Goal: Check status: Check status

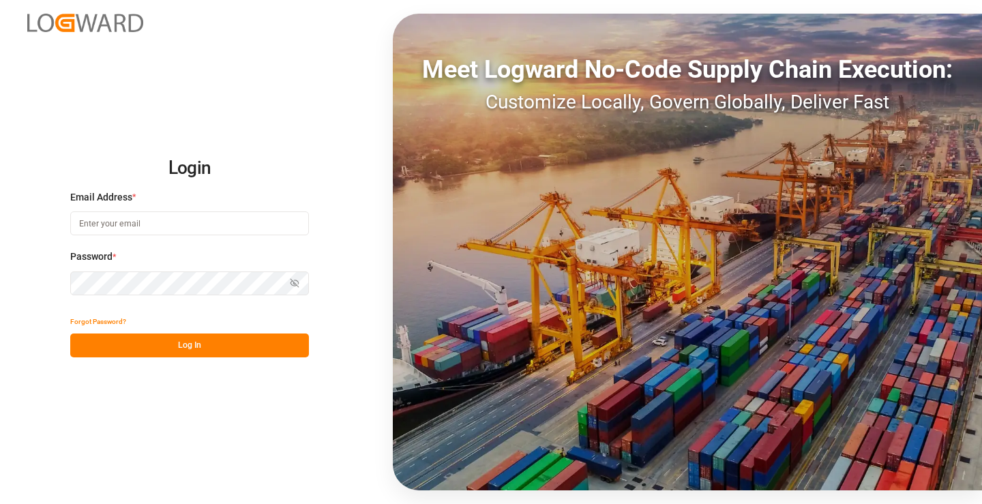
type input "[PERSON_NAME][EMAIL_ADDRESS][DOMAIN_NAME]"
click at [216, 347] on button "Log In" at bounding box center [189, 346] width 239 height 24
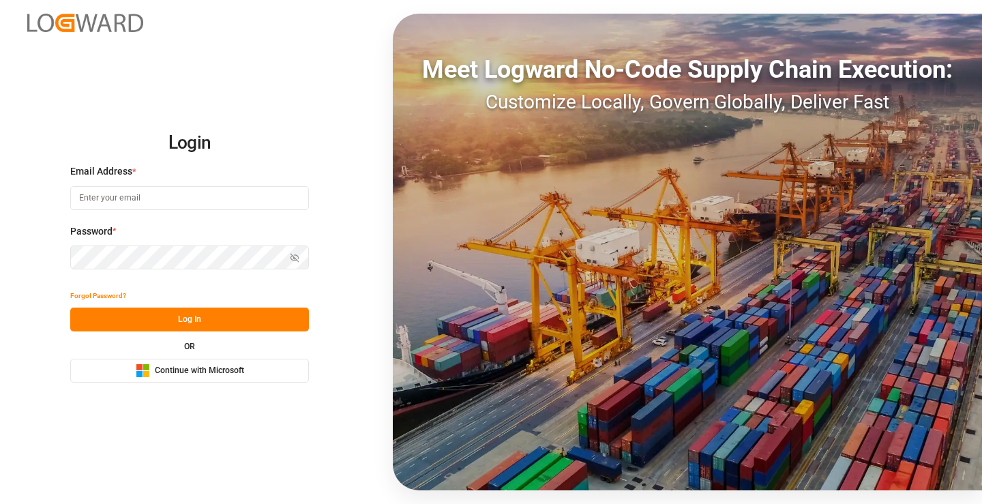
type input "[PERSON_NAME][EMAIL_ADDRESS][DOMAIN_NAME]"
click at [211, 316] on button "Log In" at bounding box center [189, 320] width 239 height 24
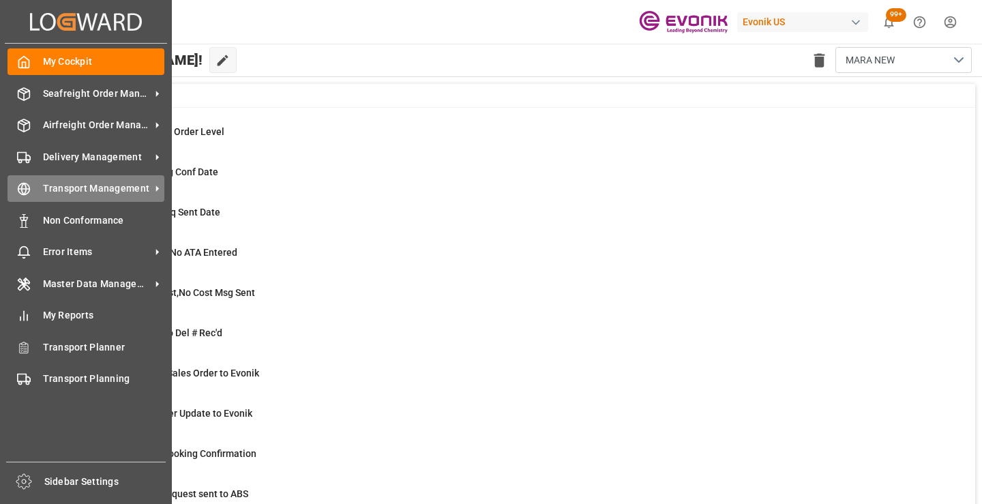
click at [30, 191] on icon at bounding box center [24, 189] width 14 height 14
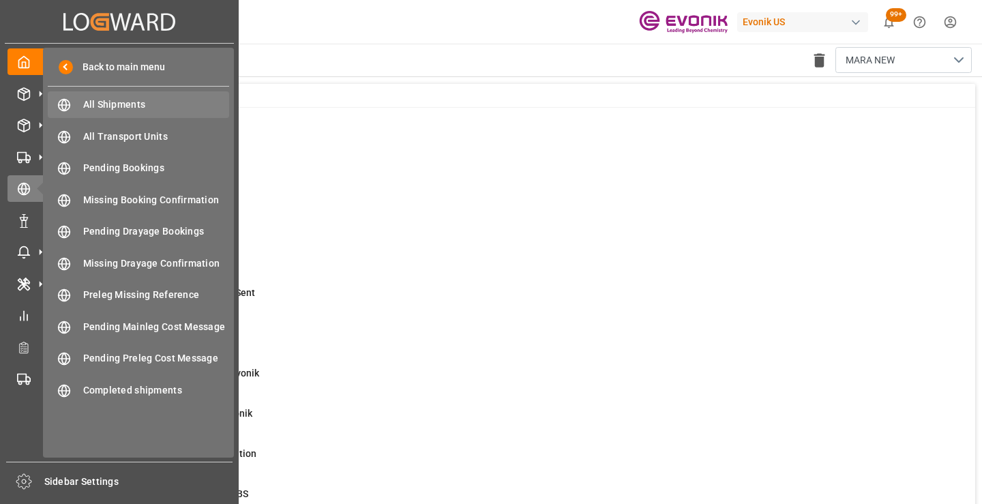
click at [141, 104] on span "All Shipments" at bounding box center [156, 105] width 147 height 14
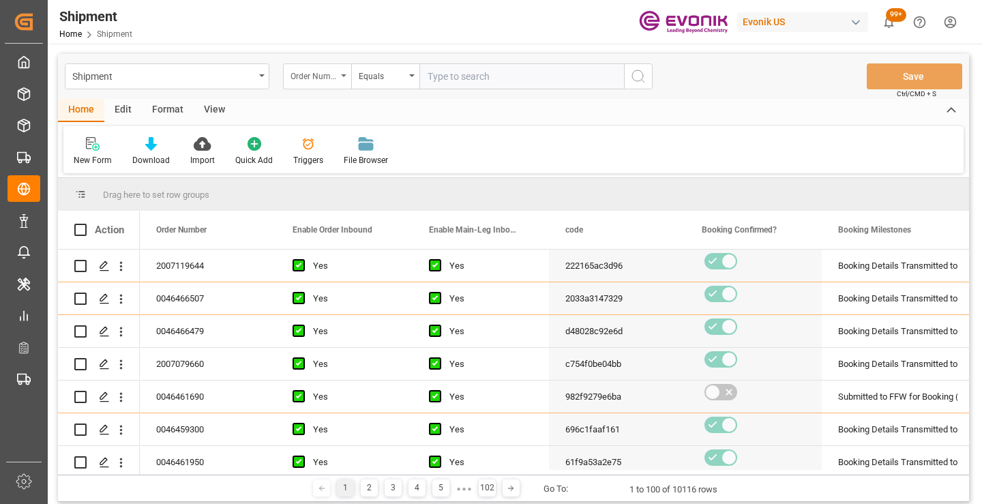
click at [314, 72] on div "Order Number" at bounding box center [314, 75] width 46 height 16
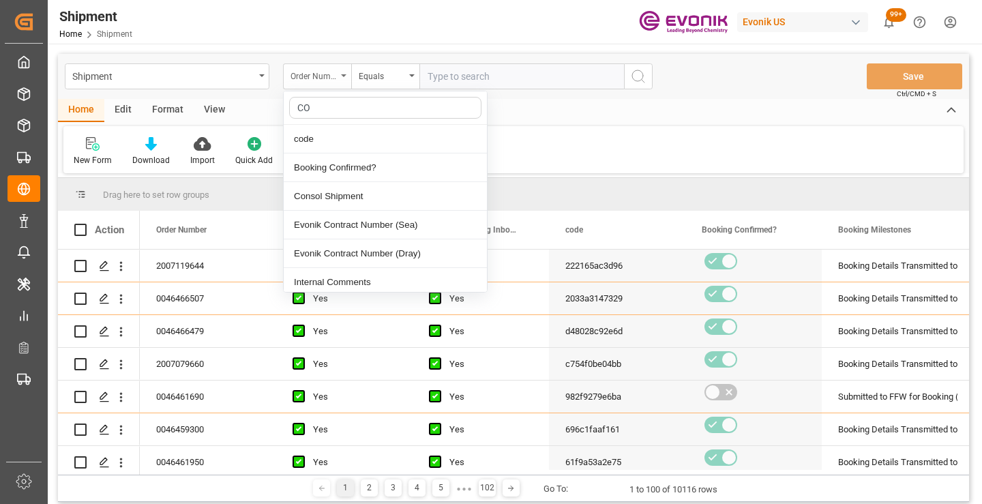
type input "COD"
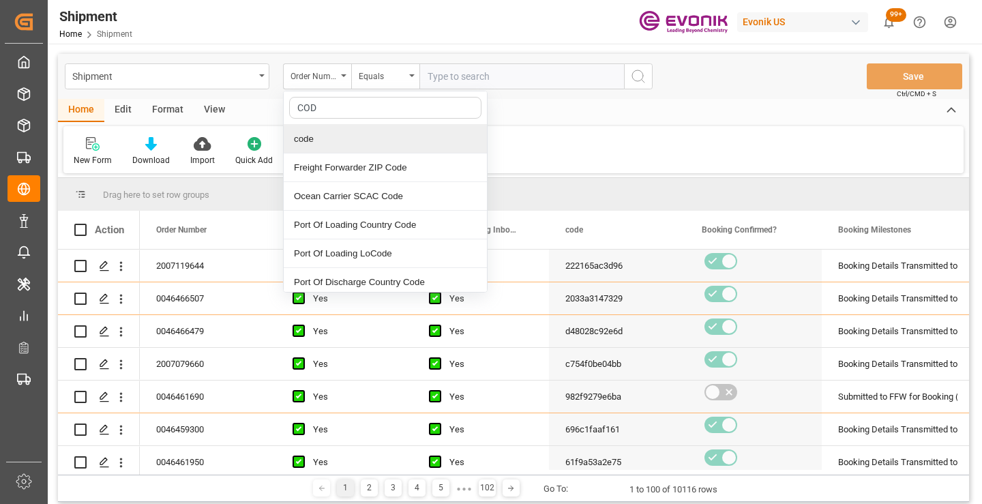
click at [319, 135] on div "code" at bounding box center [385, 139] width 203 height 29
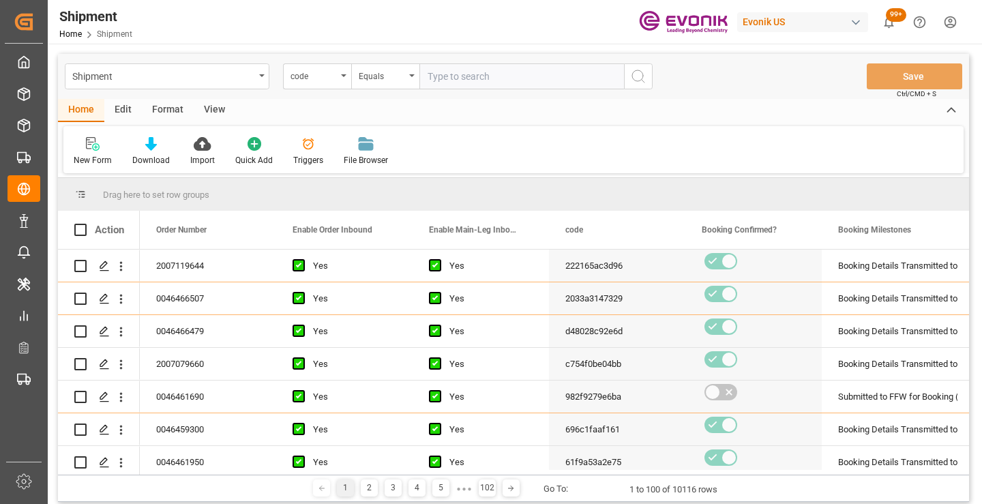
click at [475, 76] on input "text" at bounding box center [521, 76] width 205 height 26
paste input "ad9ba4a6582f"
type input "ad9ba4a6582f"
click at [632, 76] on circle "search button" at bounding box center [637, 75] width 11 height 11
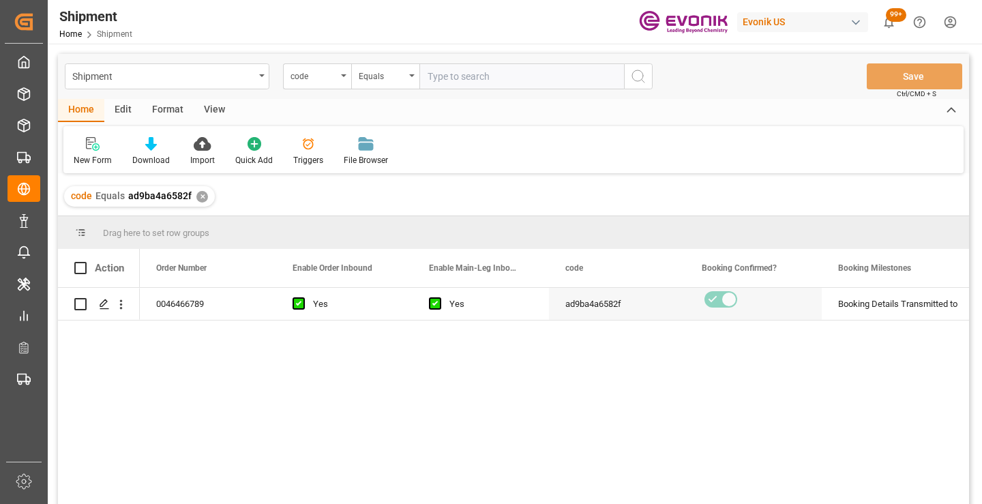
click at [579, 378] on div "0046466789 Yes Yes ad9ba4a6582f Booking Details Transmitted to SAP Active No" at bounding box center [554, 400] width 829 height 225
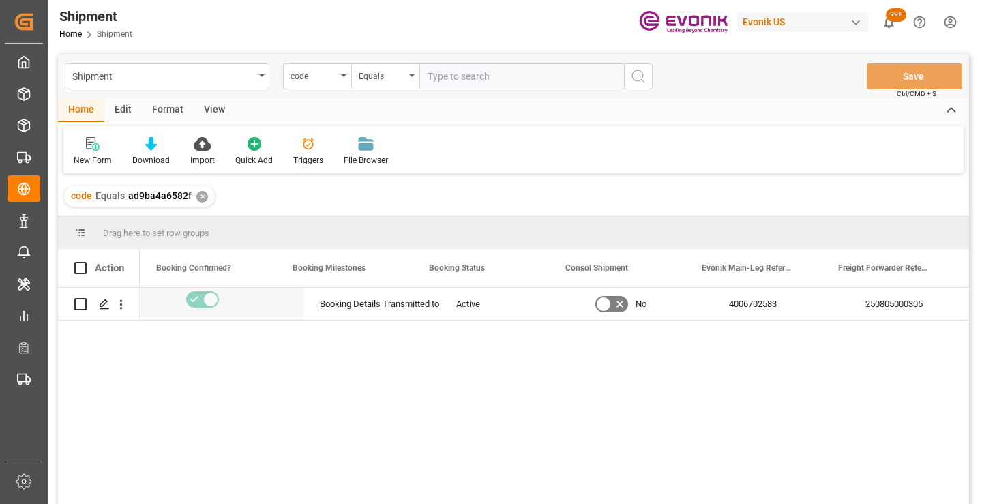
scroll to position [0, 546]
click at [769, 388] on div "Yes ad9ba4a6582f Booking Details Transmitted to SAP Active No 4006702583 250805…" at bounding box center [554, 400] width 829 height 225
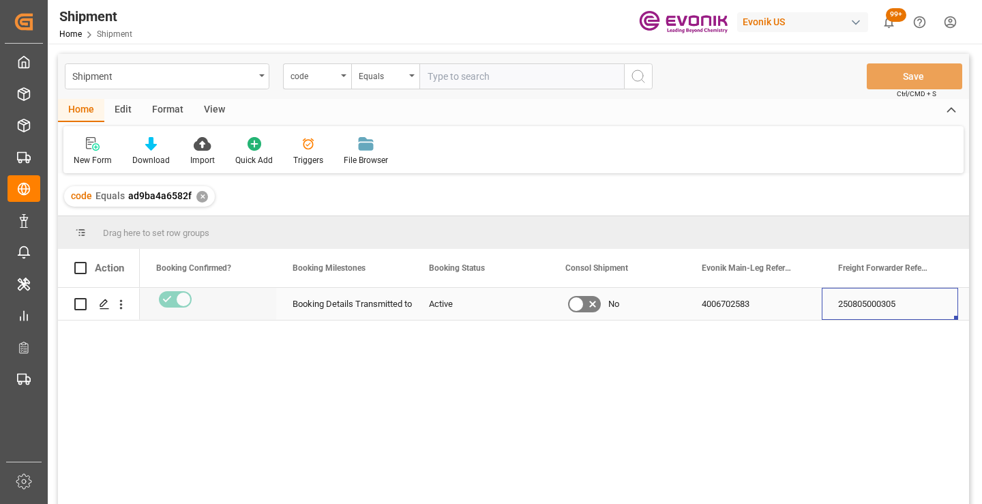
click at [874, 308] on div "250805000305" at bounding box center [890, 304] width 136 height 32
click at [196, 198] on div "✕" at bounding box center [202, 197] width 12 height 12
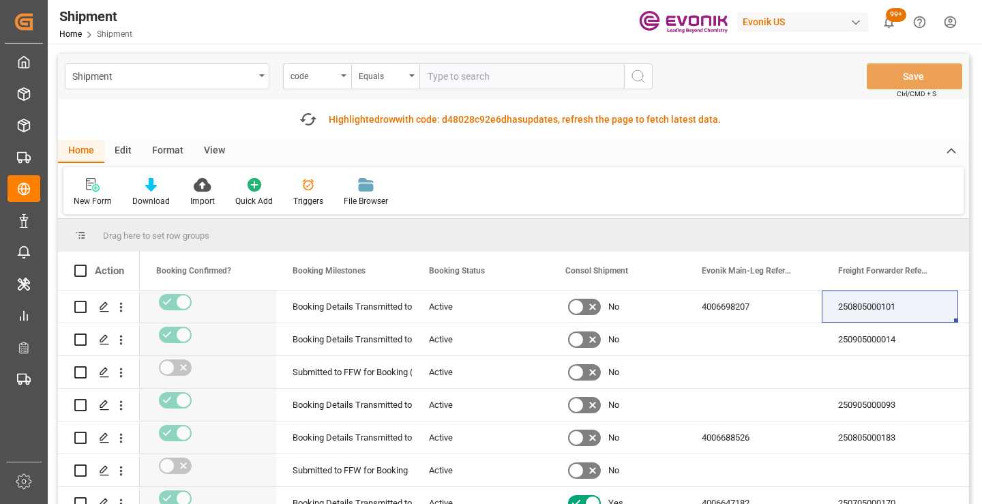
click at [504, 78] on input "text" at bounding box center [521, 76] width 205 height 26
paste input "eead892d07a6"
type input "eead892d07a6"
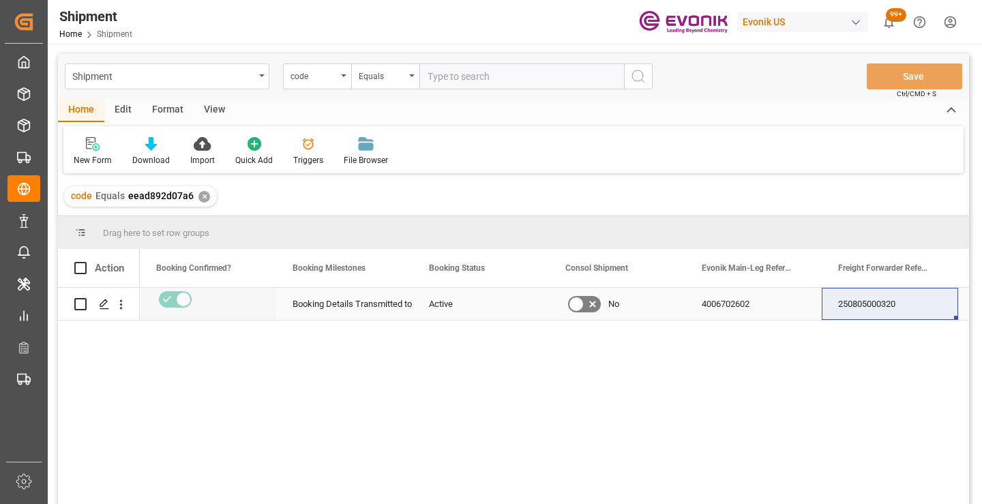
click at [881, 295] on div "250805000320" at bounding box center [890, 304] width 136 height 32
click at [198, 199] on div "✕" at bounding box center [204, 197] width 12 height 12
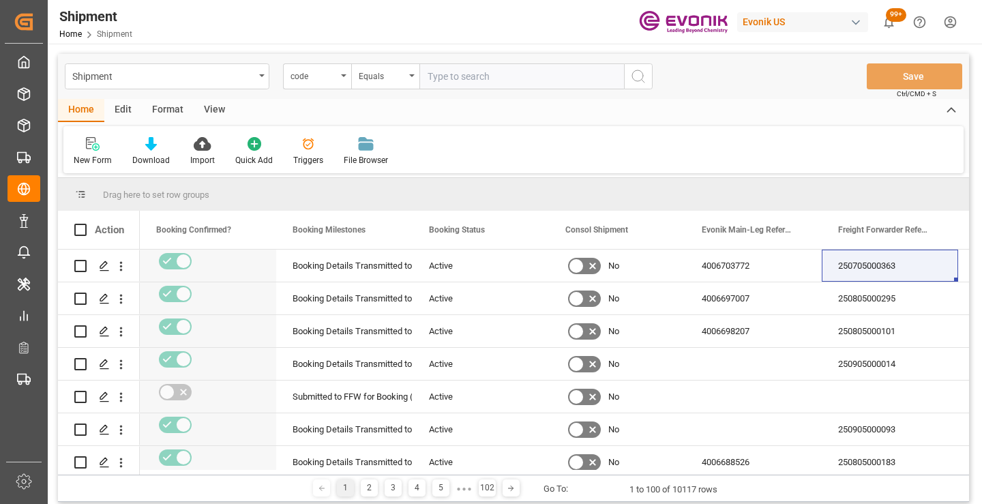
click at [486, 78] on input "text" at bounding box center [521, 76] width 205 height 26
paste input "2033a3147329"
type input "2033a3147329"
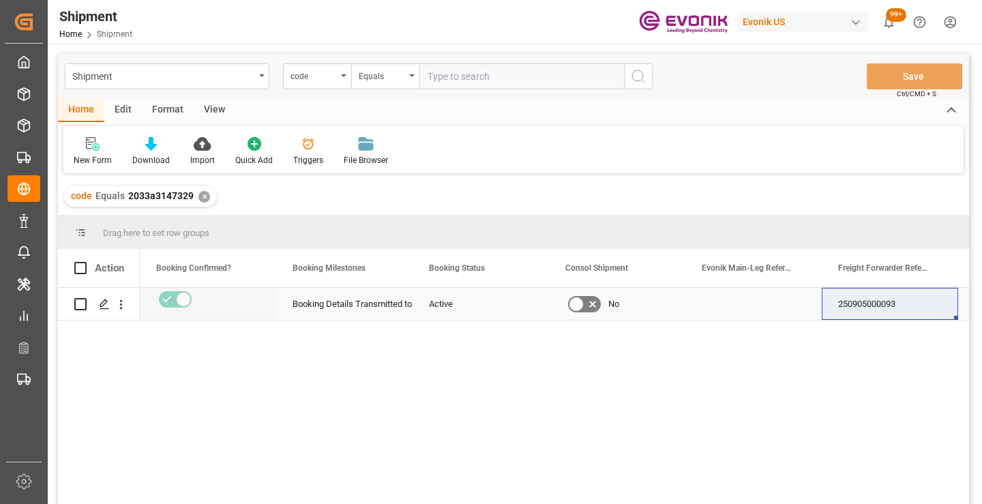
click at [871, 303] on div "250905000093" at bounding box center [890, 304] width 136 height 32
click at [204, 199] on div "✕" at bounding box center [204, 197] width 12 height 12
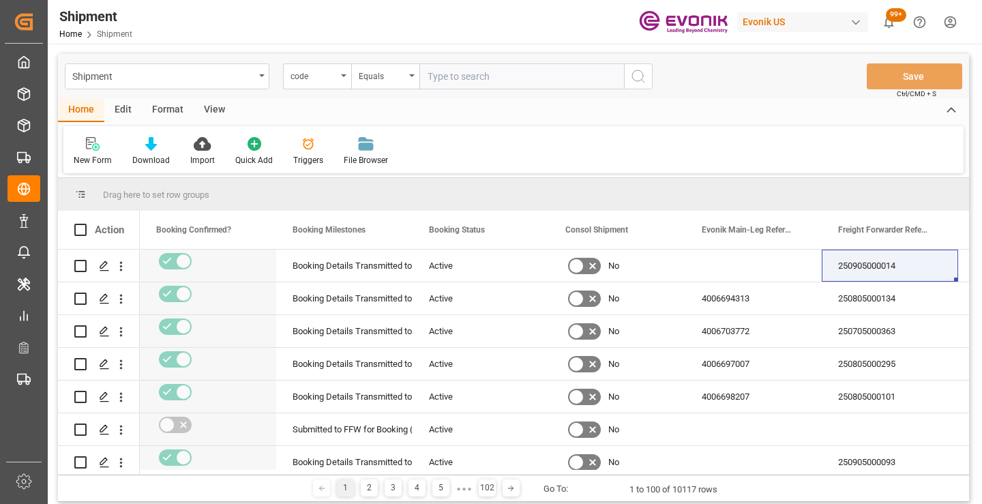
click at [467, 76] on input "text" at bounding box center [521, 76] width 205 height 26
paste input "30480b27934e"
type input "30480b27934e"
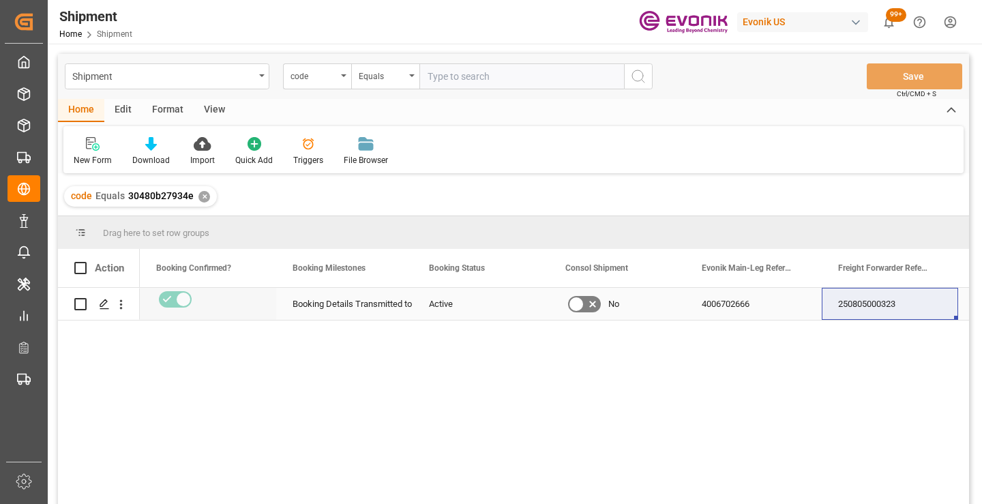
click at [865, 300] on div "250805000323" at bounding box center [890, 304] width 136 height 32
click at [201, 194] on div "✕" at bounding box center [204, 197] width 12 height 12
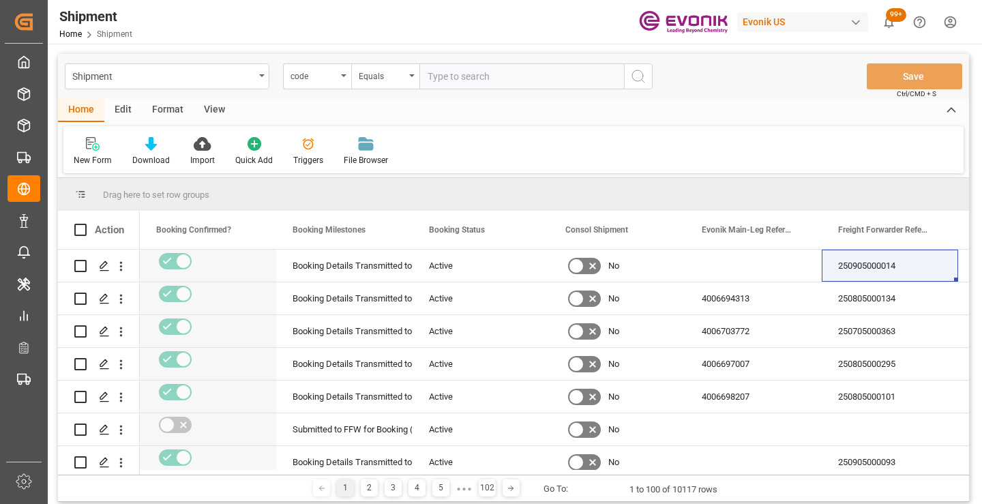
click at [476, 78] on input "text" at bounding box center [521, 76] width 205 height 26
paste input "4731a640f15a"
type input "4731a640f15a"
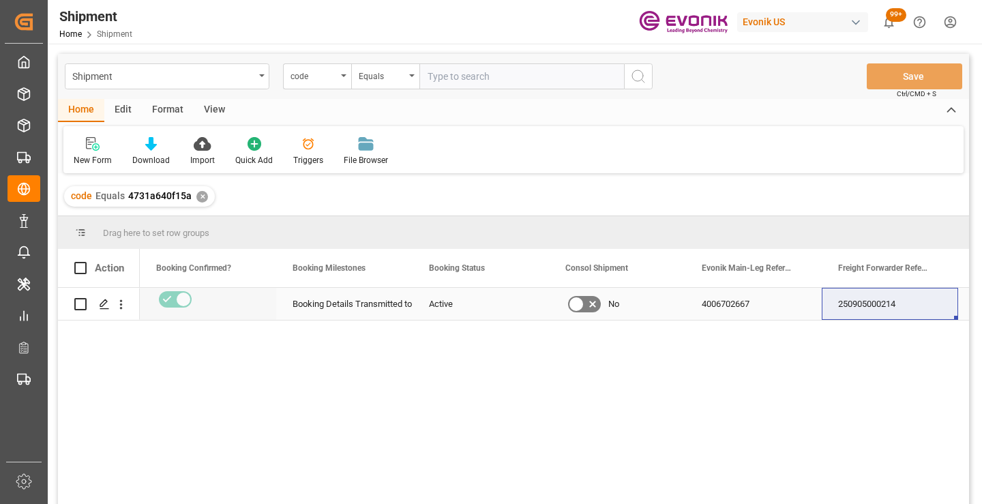
click at [863, 311] on div "250905000214" at bounding box center [890, 304] width 136 height 32
click at [198, 196] on div "✕" at bounding box center [202, 197] width 12 height 12
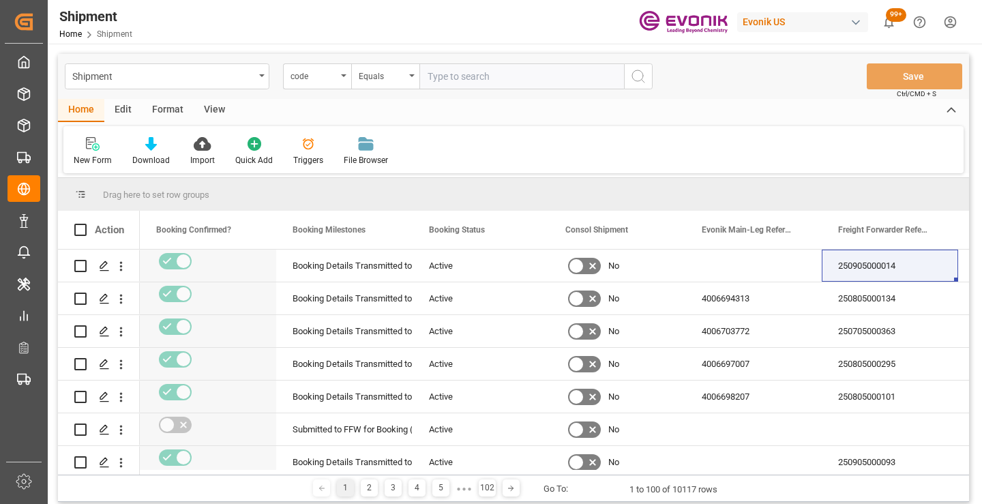
click at [537, 80] on input "text" at bounding box center [521, 76] width 205 height 26
paste input "304624ba634a"
type input "304624ba634a"
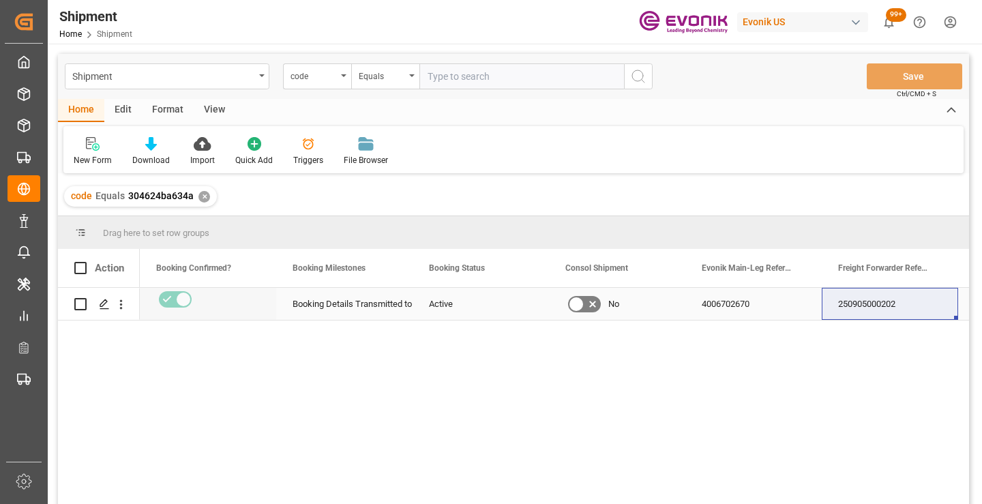
click at [850, 306] on div "250905000202" at bounding box center [890, 304] width 136 height 32
click at [201, 200] on div "✕" at bounding box center [204, 197] width 12 height 12
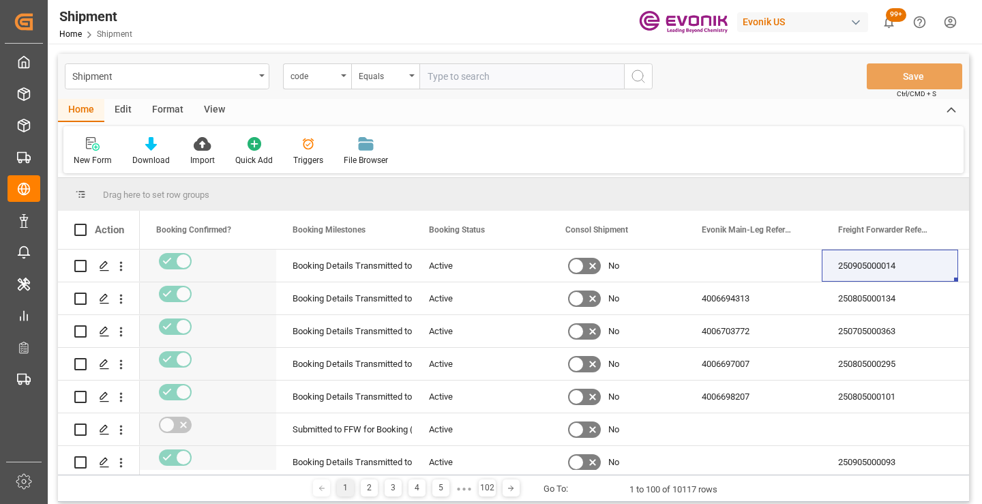
click at [473, 76] on input "text" at bounding box center [521, 76] width 205 height 26
paste input "657dd12e3f03"
type input "657dd12e3f03"
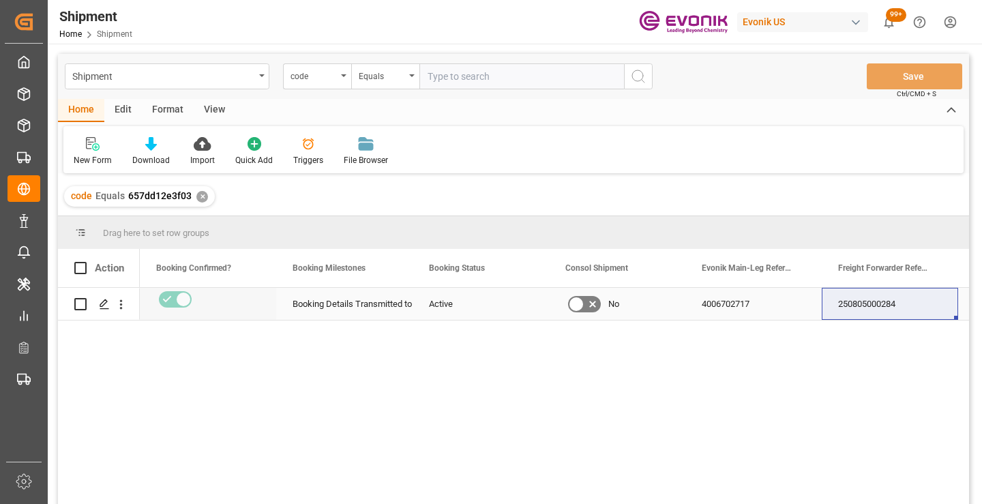
click at [886, 303] on div "250805000284" at bounding box center [890, 304] width 136 height 32
click at [201, 197] on div "✕" at bounding box center [202, 197] width 12 height 12
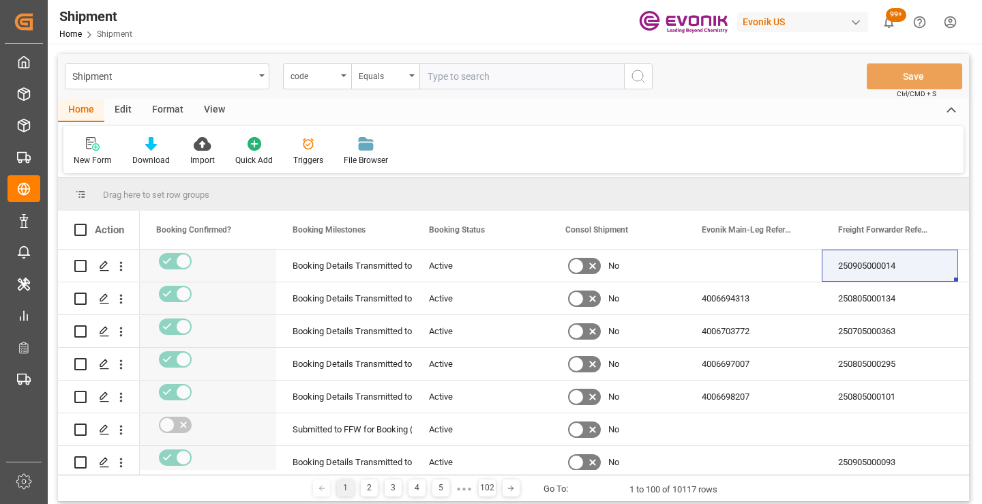
click at [484, 80] on input "text" at bounding box center [521, 76] width 205 height 26
paste input "44320c920704"
type input "44320c920704"
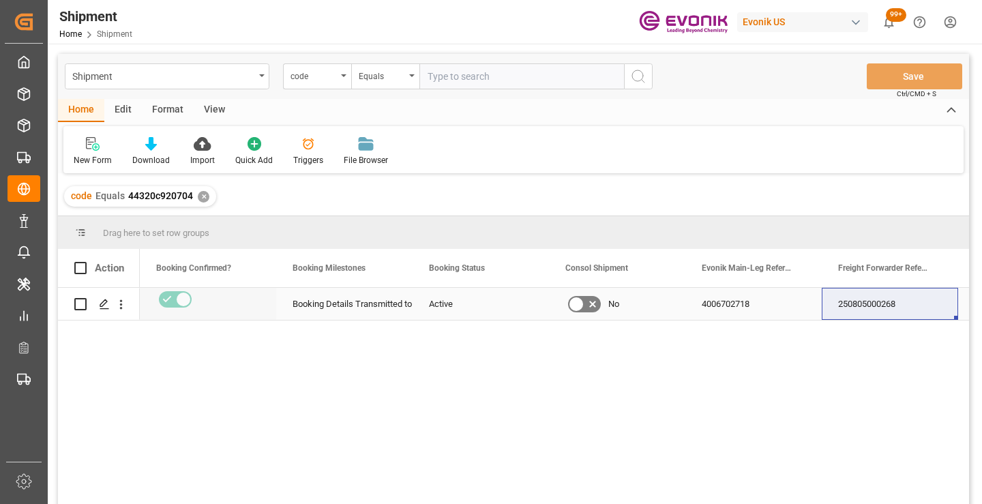
click at [863, 303] on div "250805000268" at bounding box center [890, 304] width 136 height 32
click at [203, 198] on div "✕" at bounding box center [204, 197] width 12 height 12
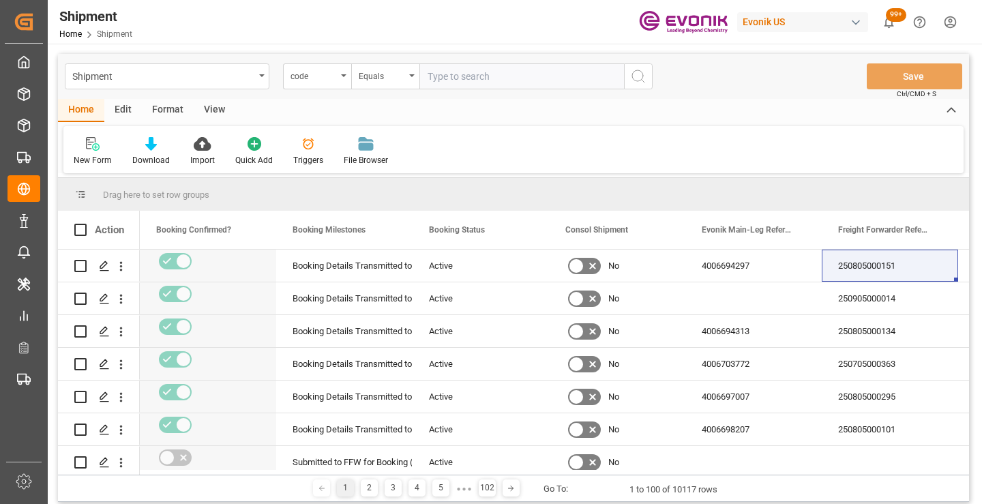
click at [506, 84] on input "text" at bounding box center [521, 76] width 205 height 26
paste input "284558e3bb5e"
type input "284558e3bb5e"
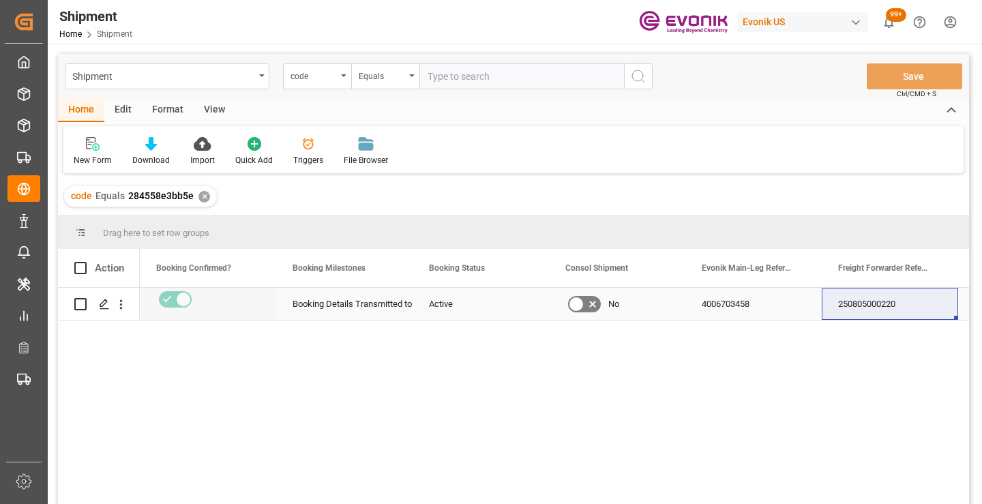
click at [872, 306] on div "250805000220" at bounding box center [890, 304] width 136 height 32
click at [203, 194] on div "✕" at bounding box center [204, 197] width 12 height 12
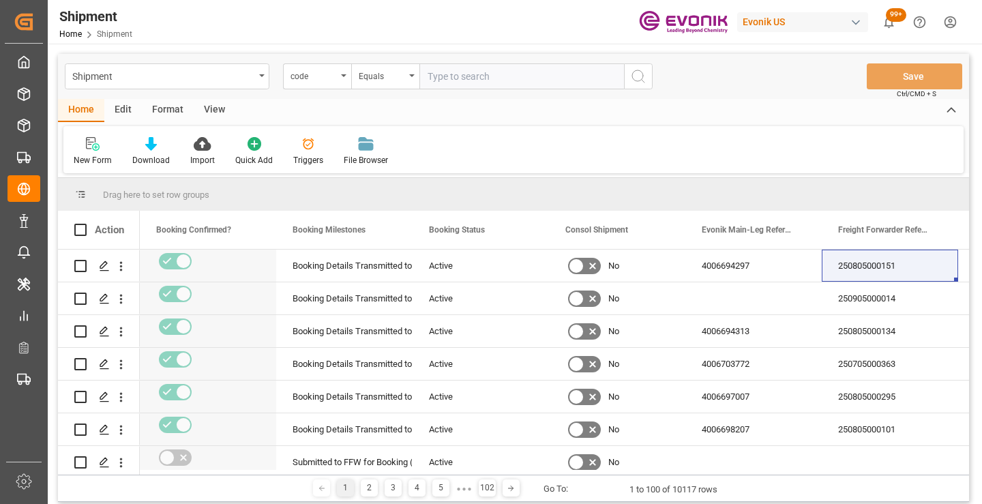
click at [505, 78] on input "text" at bounding box center [521, 76] width 205 height 26
paste input "e38084c0da33"
type input "e38084c0da33"
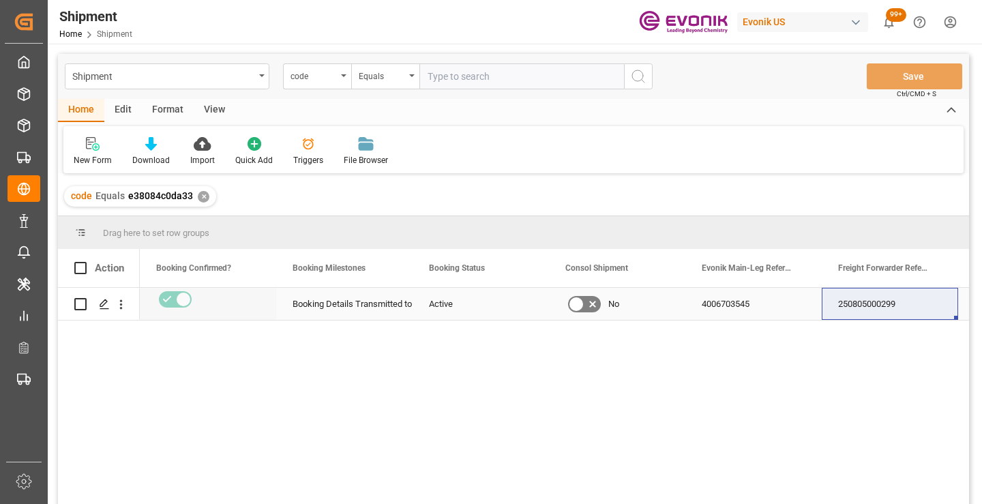
click at [879, 304] on div "250805000299" at bounding box center [890, 304] width 136 height 32
click at [198, 192] on div "✕" at bounding box center [204, 197] width 12 height 12
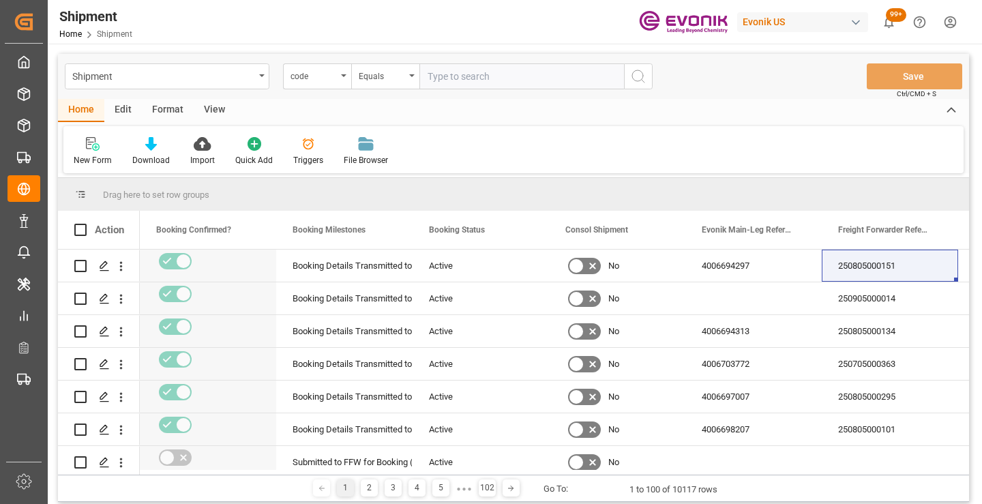
click at [501, 78] on input "text" at bounding box center [521, 76] width 205 height 26
paste input "78912711c7f5"
type input "78912711c7f5"
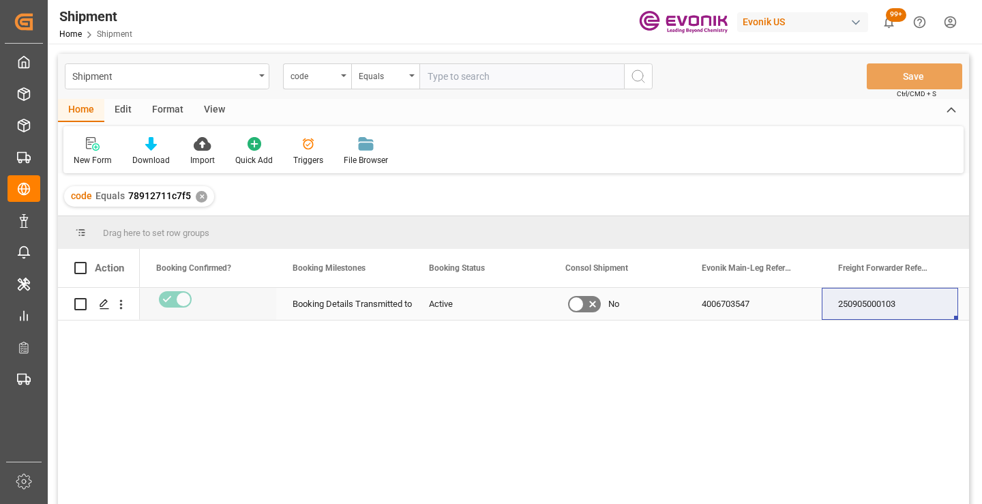
click at [865, 308] on div "250905000103" at bounding box center [890, 304] width 136 height 32
click at [200, 196] on div "✕" at bounding box center [202, 197] width 12 height 12
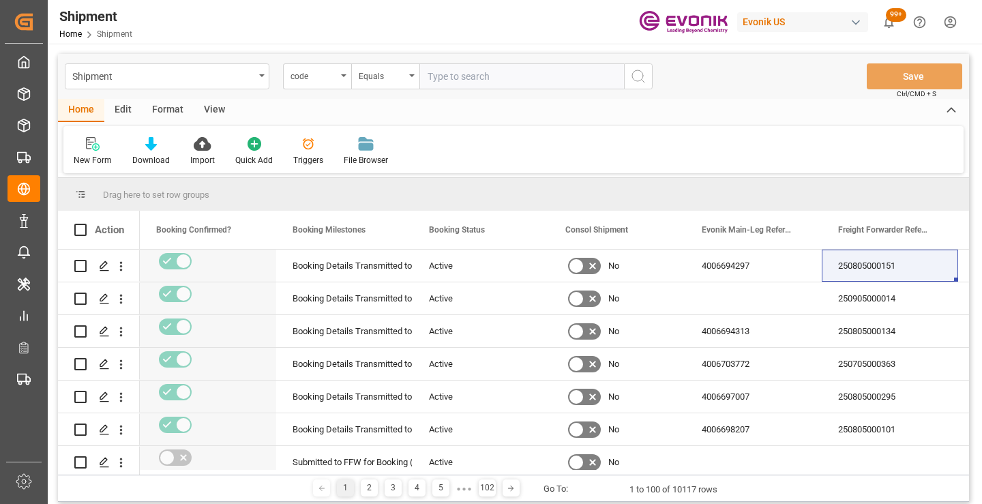
click at [509, 78] on input "text" at bounding box center [521, 76] width 205 height 26
paste input "a9c85c6e7870"
type input "a9c85c6e7870"
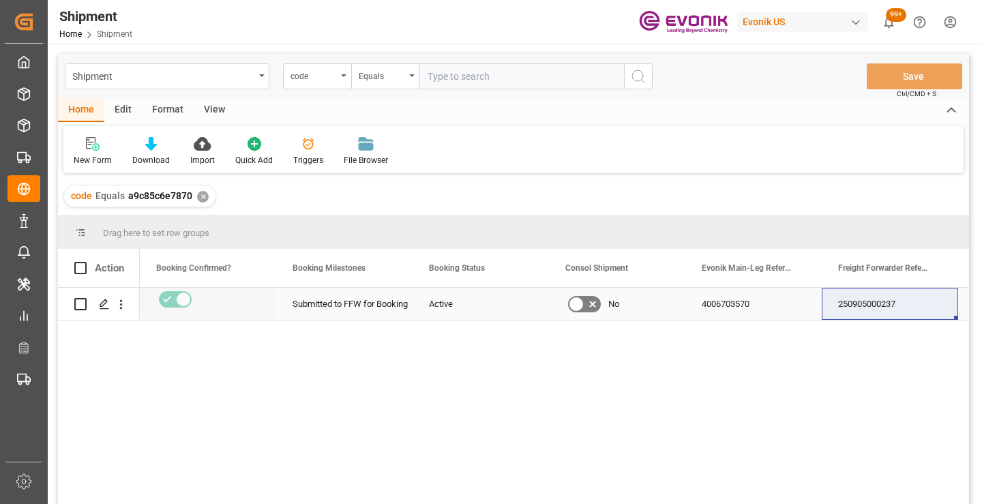
click at [865, 295] on div "250905000237" at bounding box center [890, 304] width 136 height 32
click at [199, 194] on div "✕" at bounding box center [203, 197] width 12 height 12
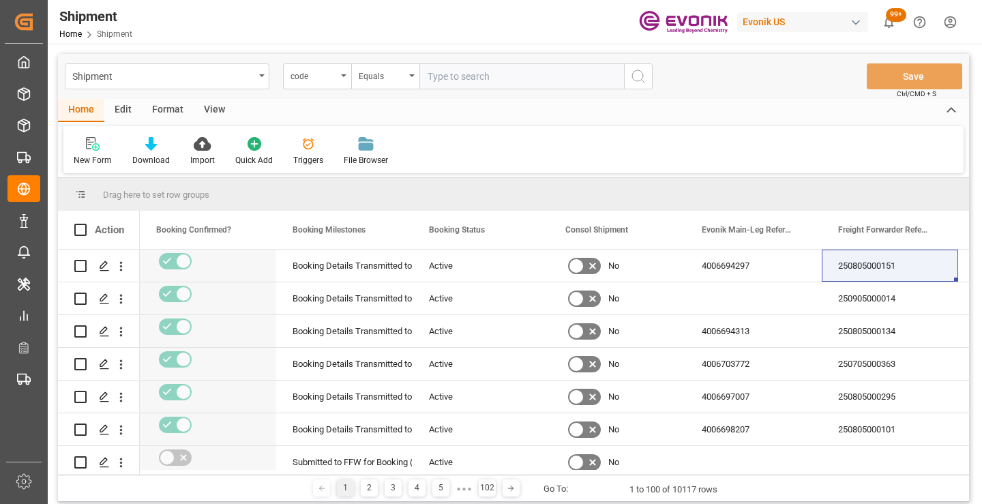
click at [462, 75] on input "text" at bounding box center [521, 76] width 205 height 26
paste input "b40d0d4a752b"
type input "b40d0d4a752b"
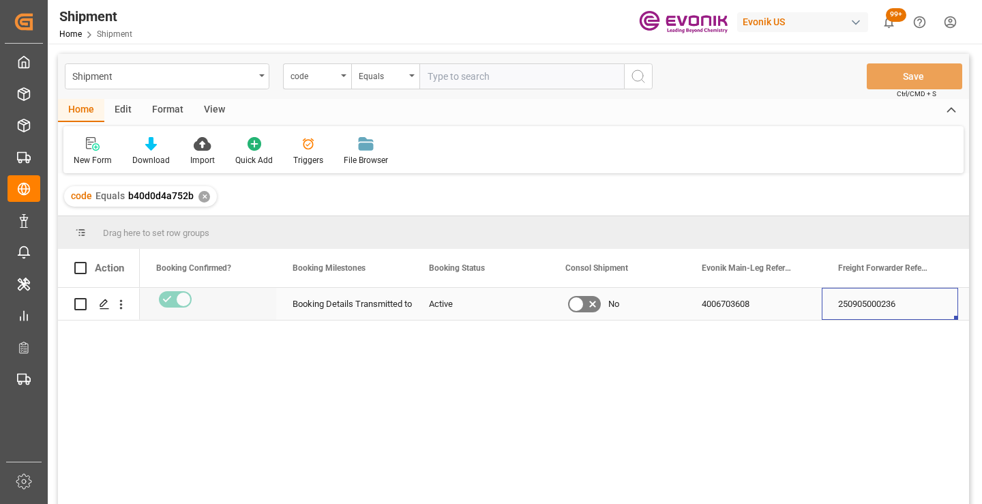
click at [870, 304] on div "250905000236" at bounding box center [890, 304] width 136 height 32
click at [201, 201] on div "✕" at bounding box center [204, 197] width 12 height 12
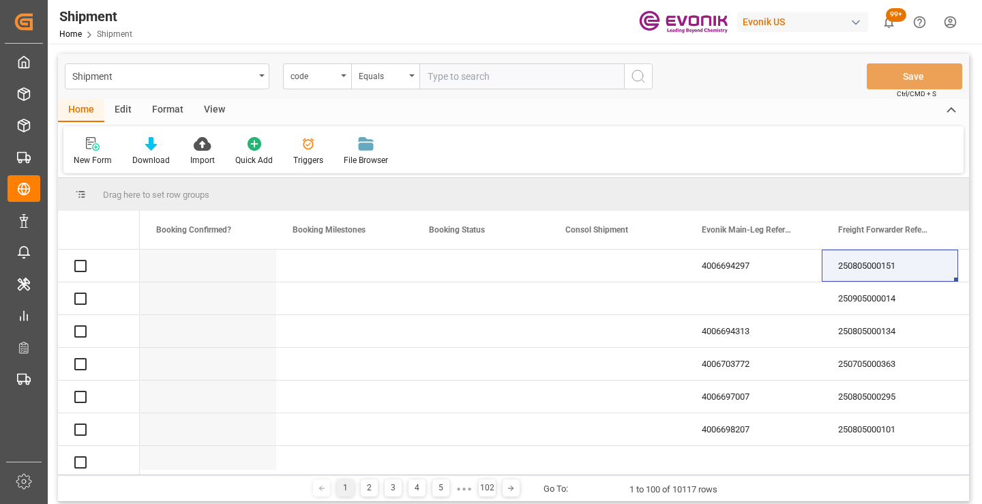
click at [494, 78] on input "text" at bounding box center [521, 76] width 205 height 26
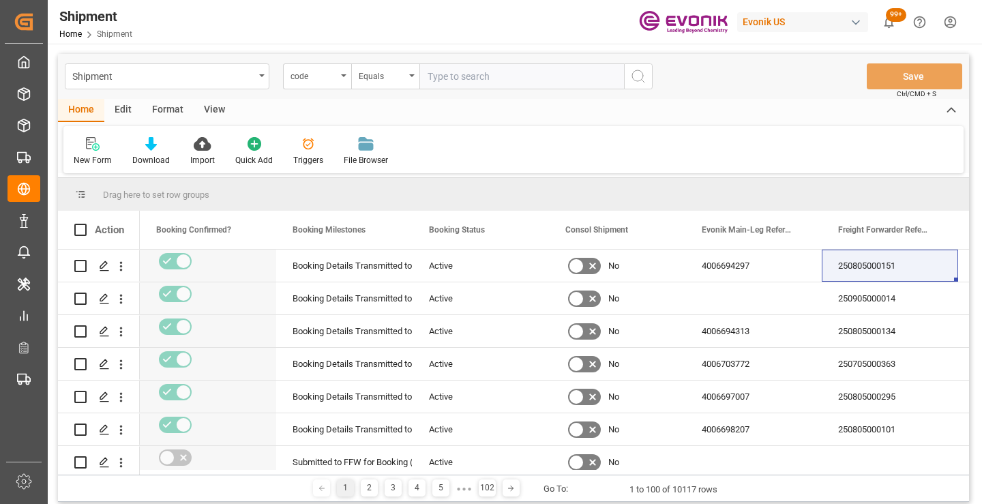
paste input "6655ad732493"
type input "6655ad732493"
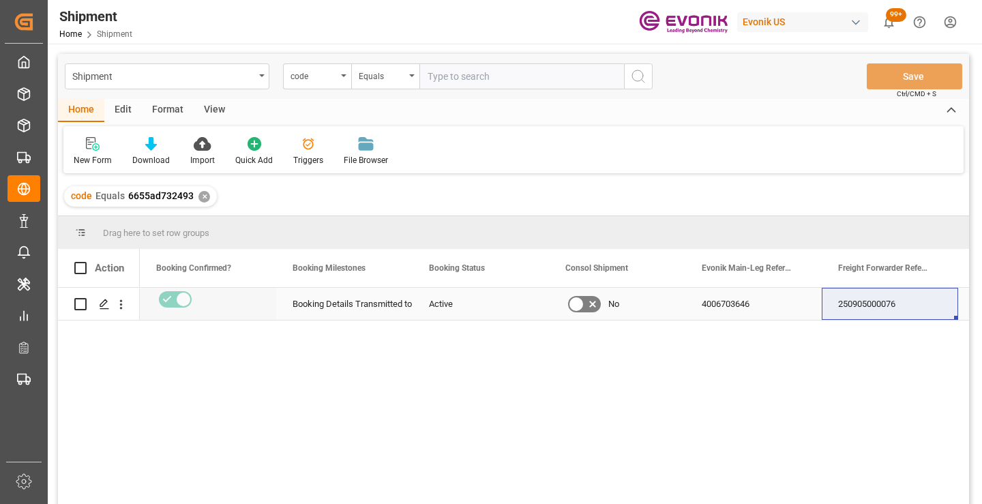
click at [878, 307] on div "250905000076" at bounding box center [890, 304] width 136 height 32
click at [201, 196] on div "✕" at bounding box center [204, 197] width 12 height 12
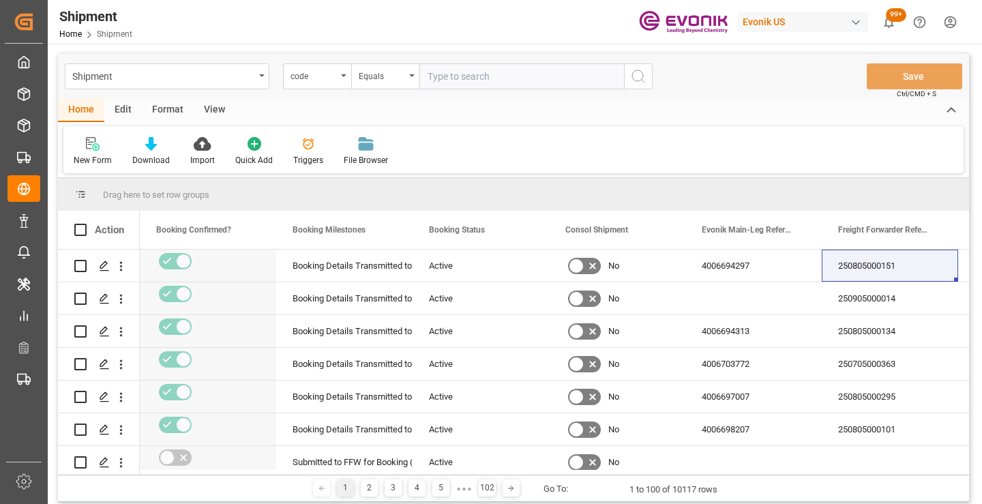
click at [512, 78] on input "text" at bounding box center [521, 76] width 205 height 26
paste input "0649e1d049a7"
type input "0649e1d049a7"
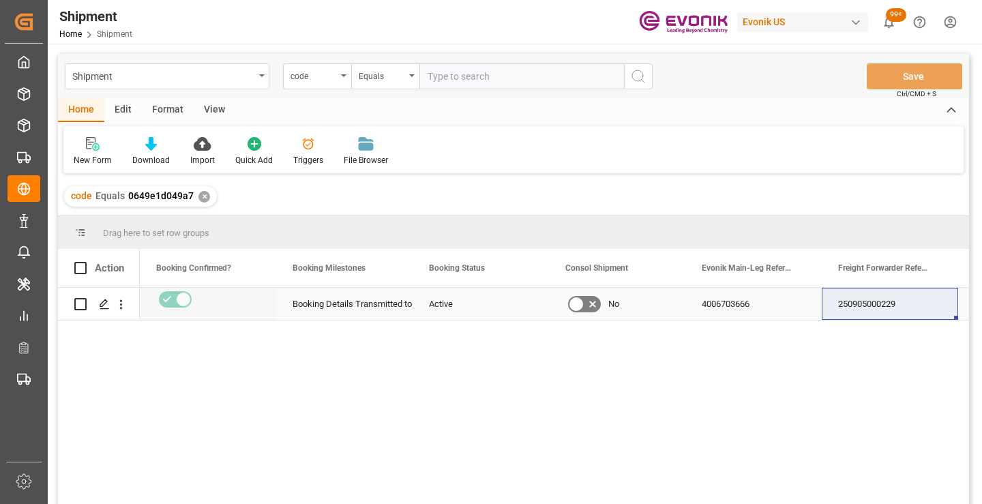
click at [867, 301] on div "250905000229" at bounding box center [890, 304] width 136 height 32
click at [202, 194] on div "✕" at bounding box center [204, 197] width 12 height 12
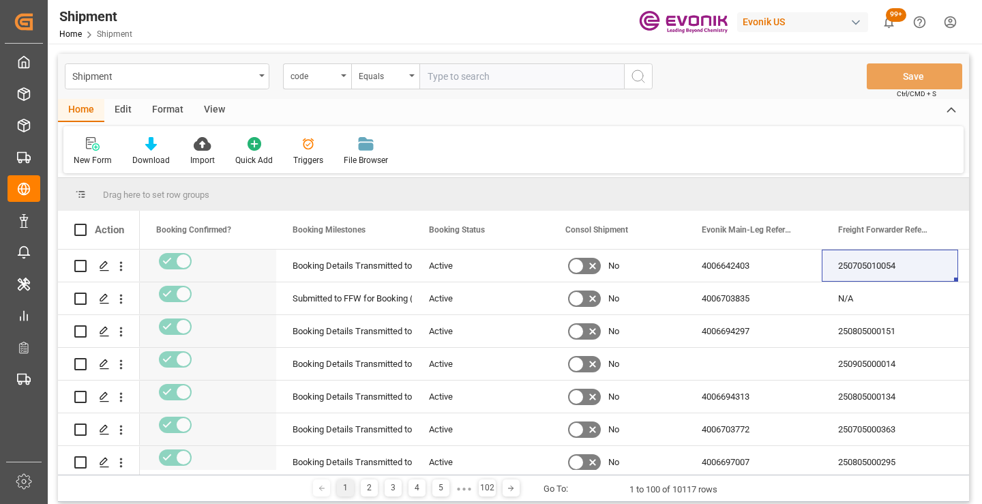
click at [499, 78] on input "text" at bounding box center [521, 76] width 205 height 26
paste input "61f9a53a2e75"
type input "61f9a53a2e75"
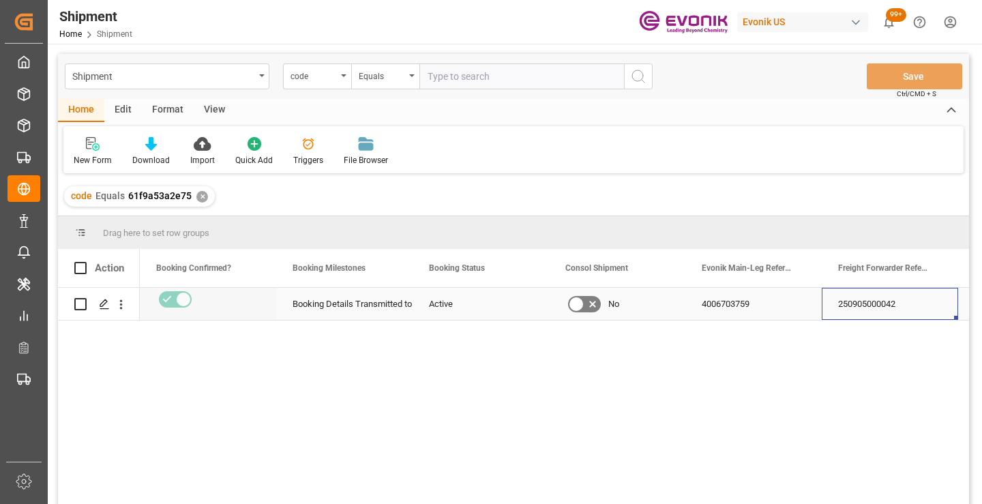
click at [863, 308] on div "250905000042" at bounding box center [890, 304] width 136 height 32
click at [196, 202] on div "code Equals 61f9a53a2e75 ✕" at bounding box center [139, 196] width 151 height 20
click at [200, 198] on div "✕" at bounding box center [202, 197] width 12 height 12
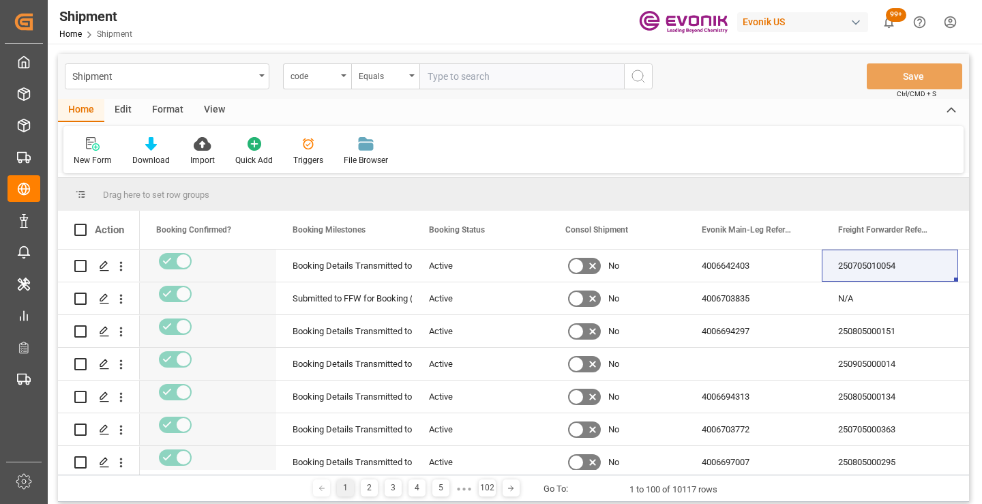
click at [550, 76] on input "text" at bounding box center [521, 76] width 205 height 26
paste input "c754f0be04bb"
type input "c754f0be04bb"
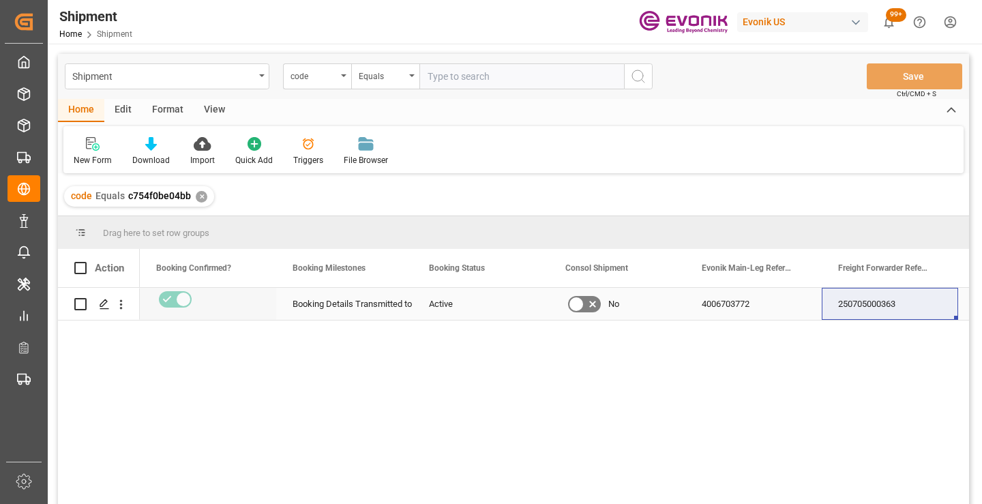
click at [876, 308] on div "250705000363" at bounding box center [890, 304] width 136 height 32
click at [201, 196] on div "✕" at bounding box center [202, 197] width 12 height 12
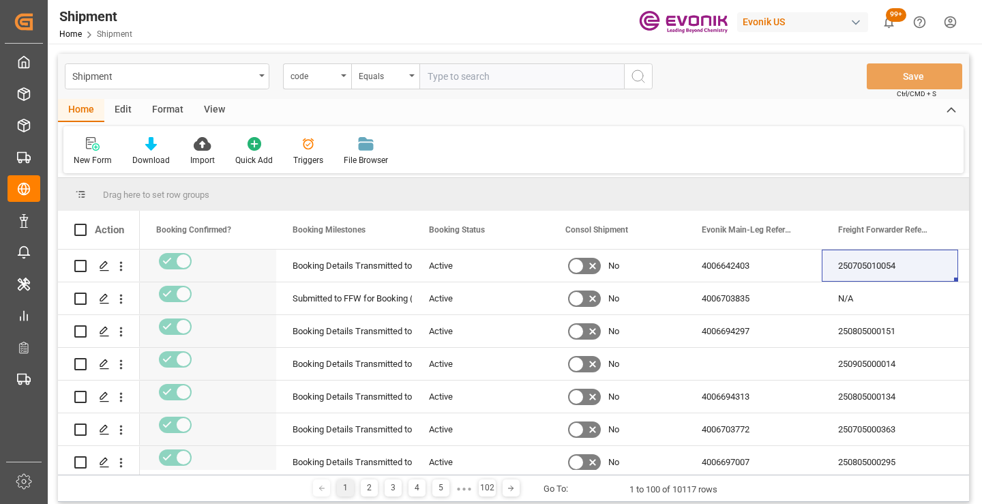
click at [526, 74] on input "text" at bounding box center [521, 76] width 205 height 26
paste input "222165ac3d96"
type input "222165ac3d96"
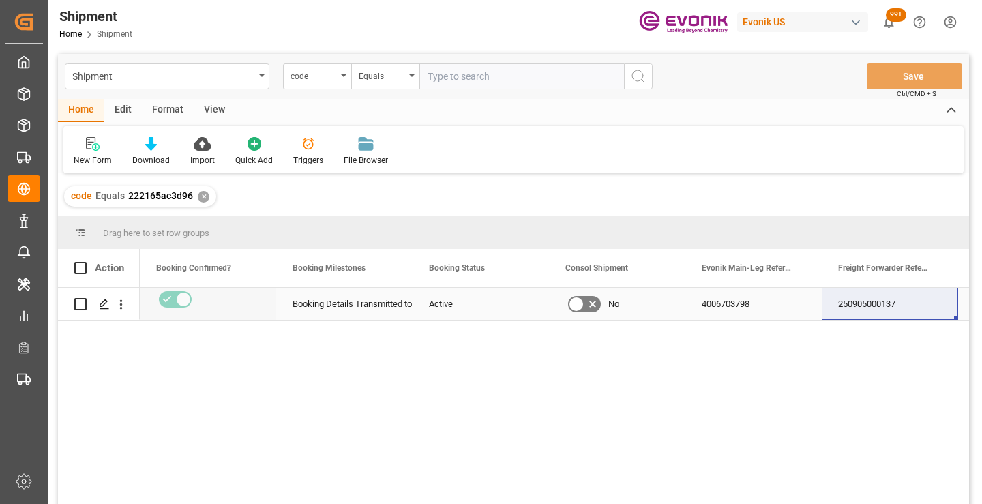
click at [873, 301] on div "250905000137" at bounding box center [890, 304] width 136 height 32
